Goal: Communication & Community: Answer question/provide support

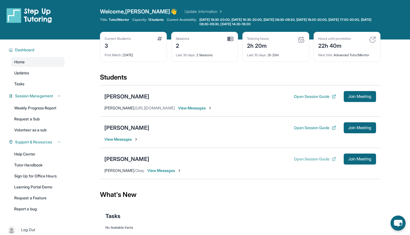
click at [317, 160] on button "Open Session Guide" at bounding box center [315, 158] width 42 height 5
click at [354, 96] on span "Join Meeting" at bounding box center [360, 96] width 24 height 3
click at [358, 129] on span "Join Meeting" at bounding box center [360, 127] width 24 height 3
click at [133, 126] on div "[PERSON_NAME]" at bounding box center [126, 128] width 45 height 8
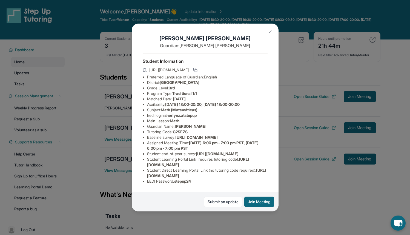
scroll to position [45, 0]
drag, startPoint x: 147, startPoint y: 173, endPoint x: 262, endPoint y: 173, distance: 115.4
click at [262, 173] on li "Student Direct Learning Portal Link (no tutoring code required) : https://stude…" at bounding box center [207, 172] width 121 height 11
copy span "https://student-portal.stepuptutoring.org/student/G2SEZS"
click at [261, 172] on li "Student Direct Learning Portal Link (no tutoring code required) : https://stude…" at bounding box center [207, 172] width 121 height 11
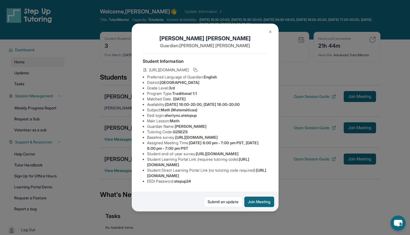
click at [269, 30] on img at bounding box center [270, 32] width 4 height 4
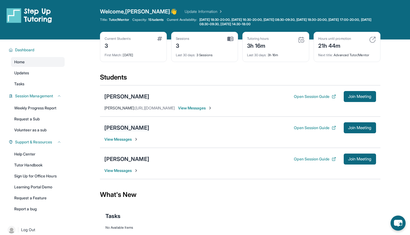
click at [133, 130] on div "[PERSON_NAME]" at bounding box center [126, 128] width 45 height 8
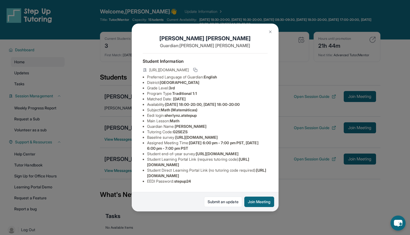
click at [112, 136] on div "Sherlyn Zarazua Guardian: Rosalba Juarez Student Information https://student-po…" at bounding box center [205, 117] width 410 height 235
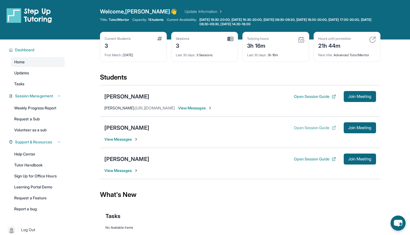
click at [323, 126] on button "Open Session Guide" at bounding box center [315, 127] width 42 height 5
